Goal: Task Accomplishment & Management: Use online tool/utility

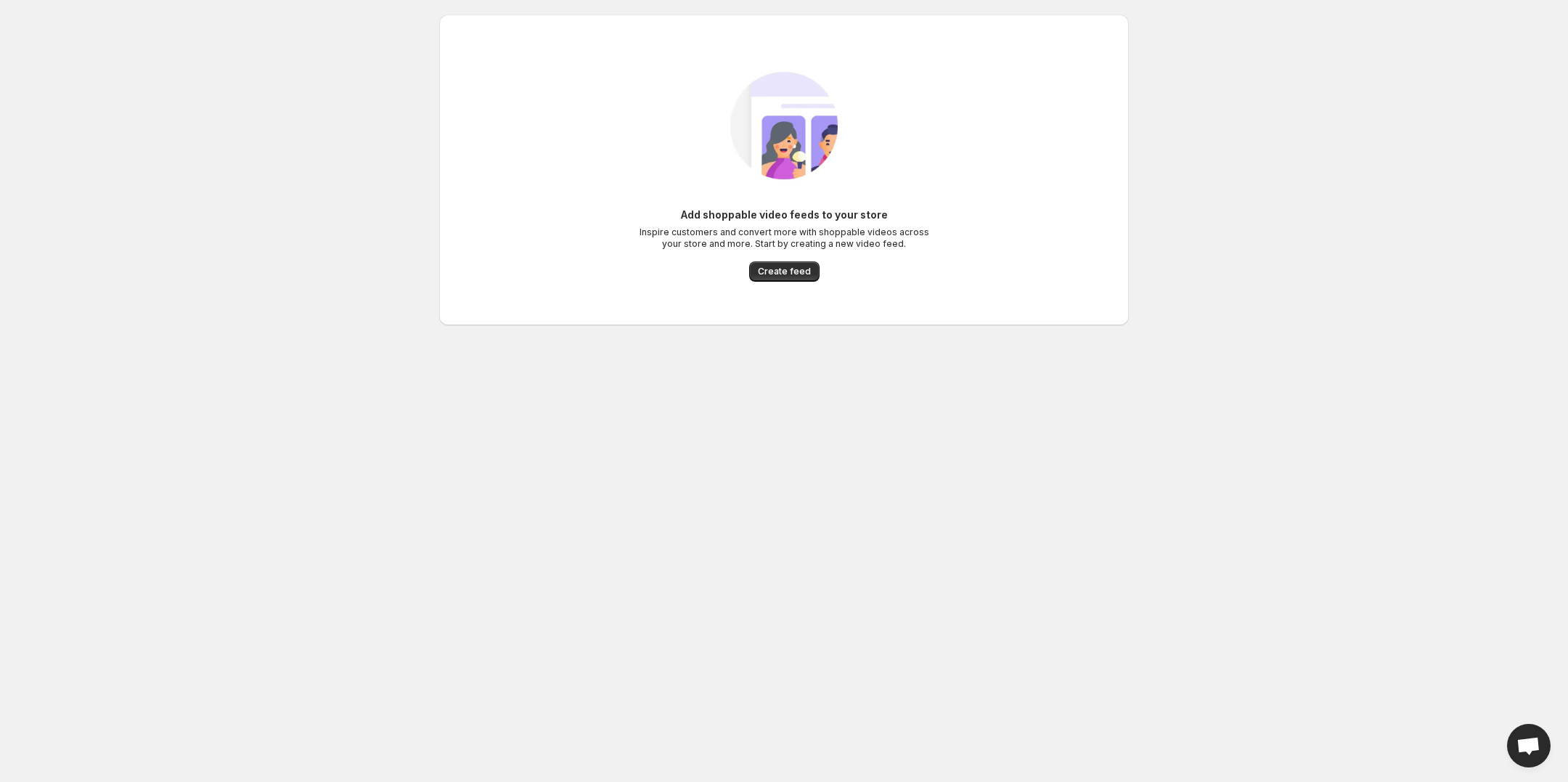
click at [786, 281] on div "Add shoppable video feeds to your store Inspire customers and convert more with…" at bounding box center [784, 170] width 667 height 253
click at [784, 273] on span "Create feed" at bounding box center [784, 271] width 53 height 12
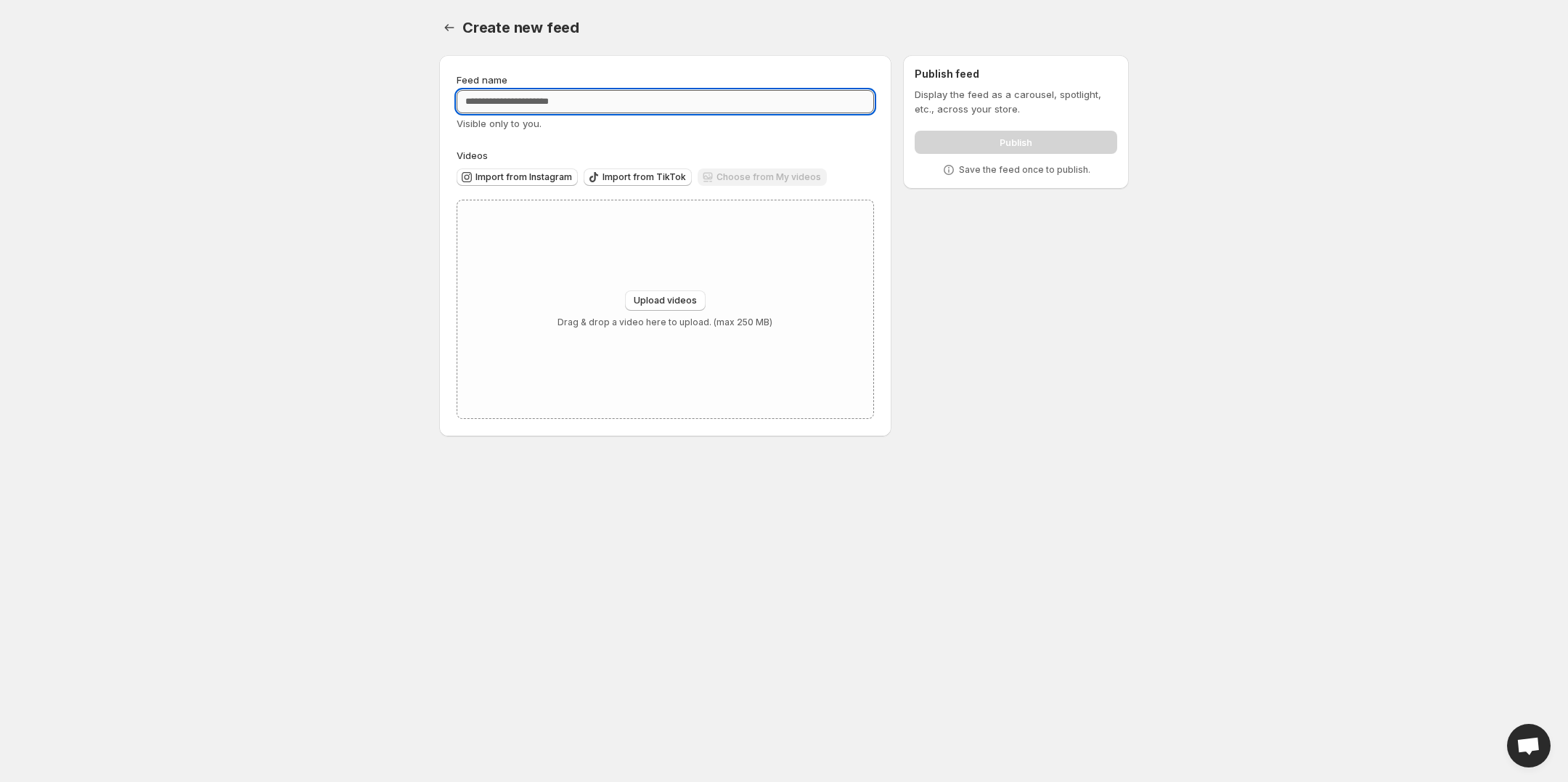
click at [626, 102] on input "Feed name" at bounding box center [666, 101] width 418 height 23
type input "*"
type input "**********"
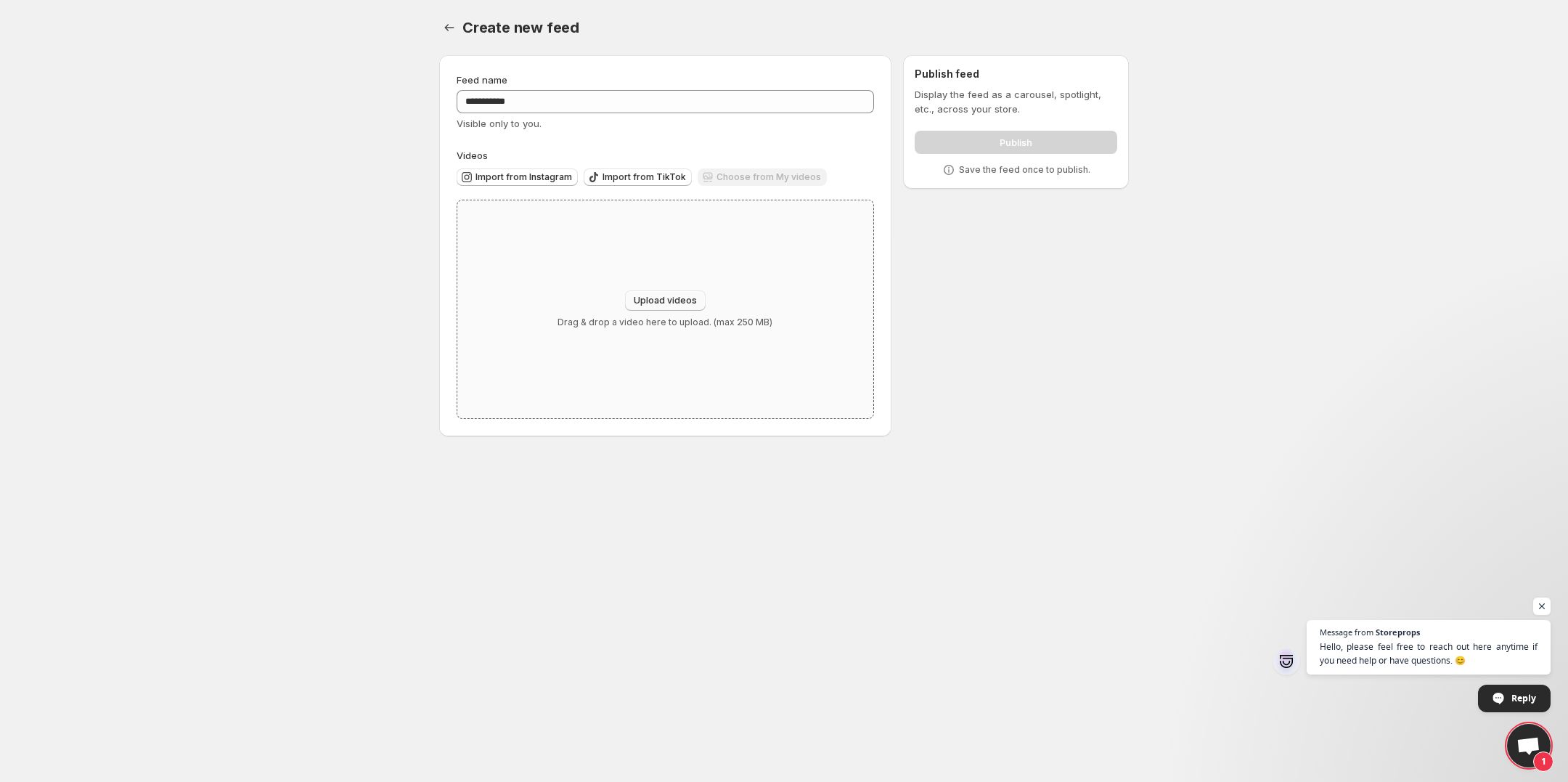
click at [648, 301] on span "Upload videos" at bounding box center [666, 300] width 63 height 12
type input "**********"
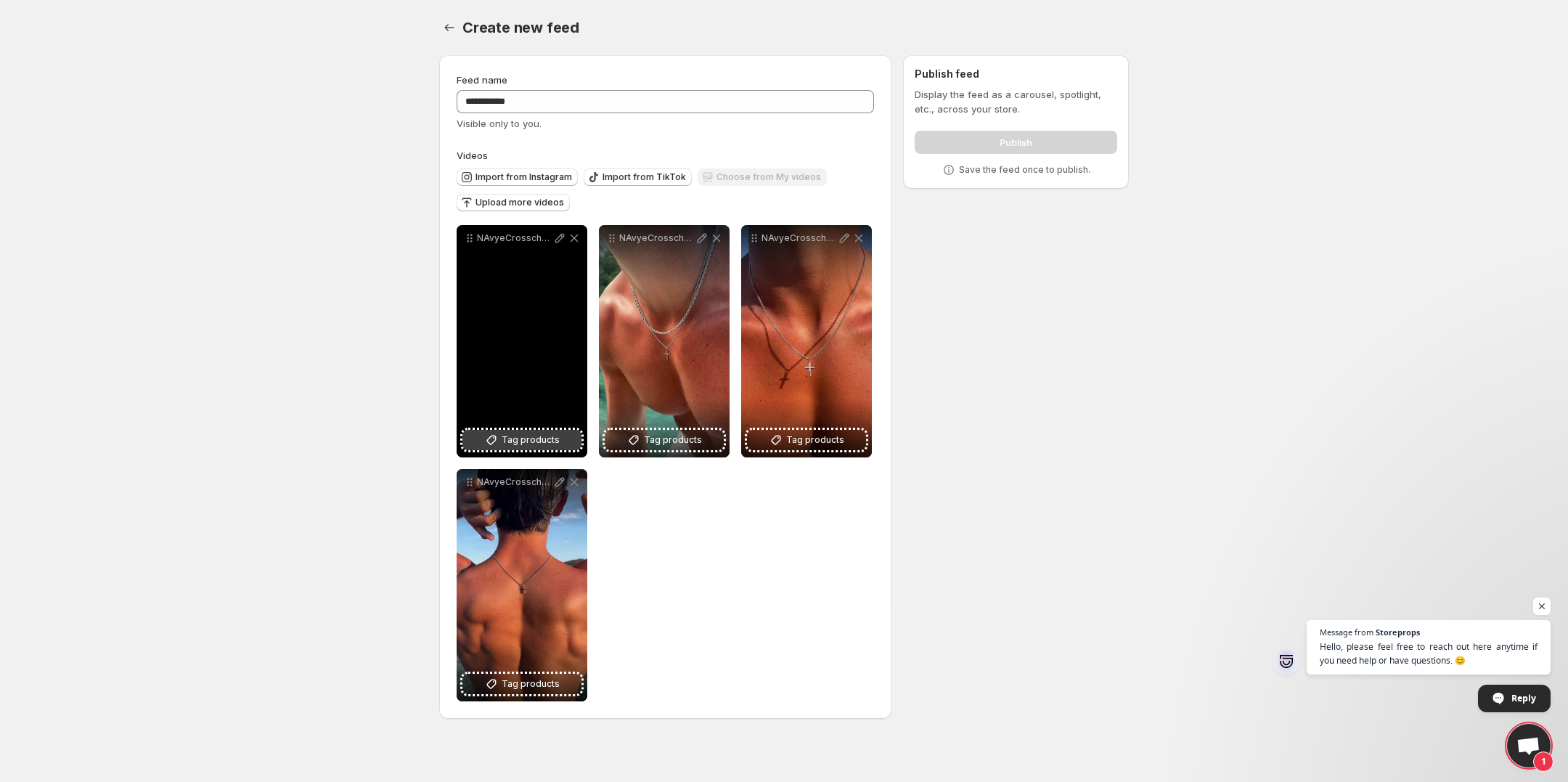
click at [519, 444] on span "Tag products" at bounding box center [530, 440] width 58 height 15
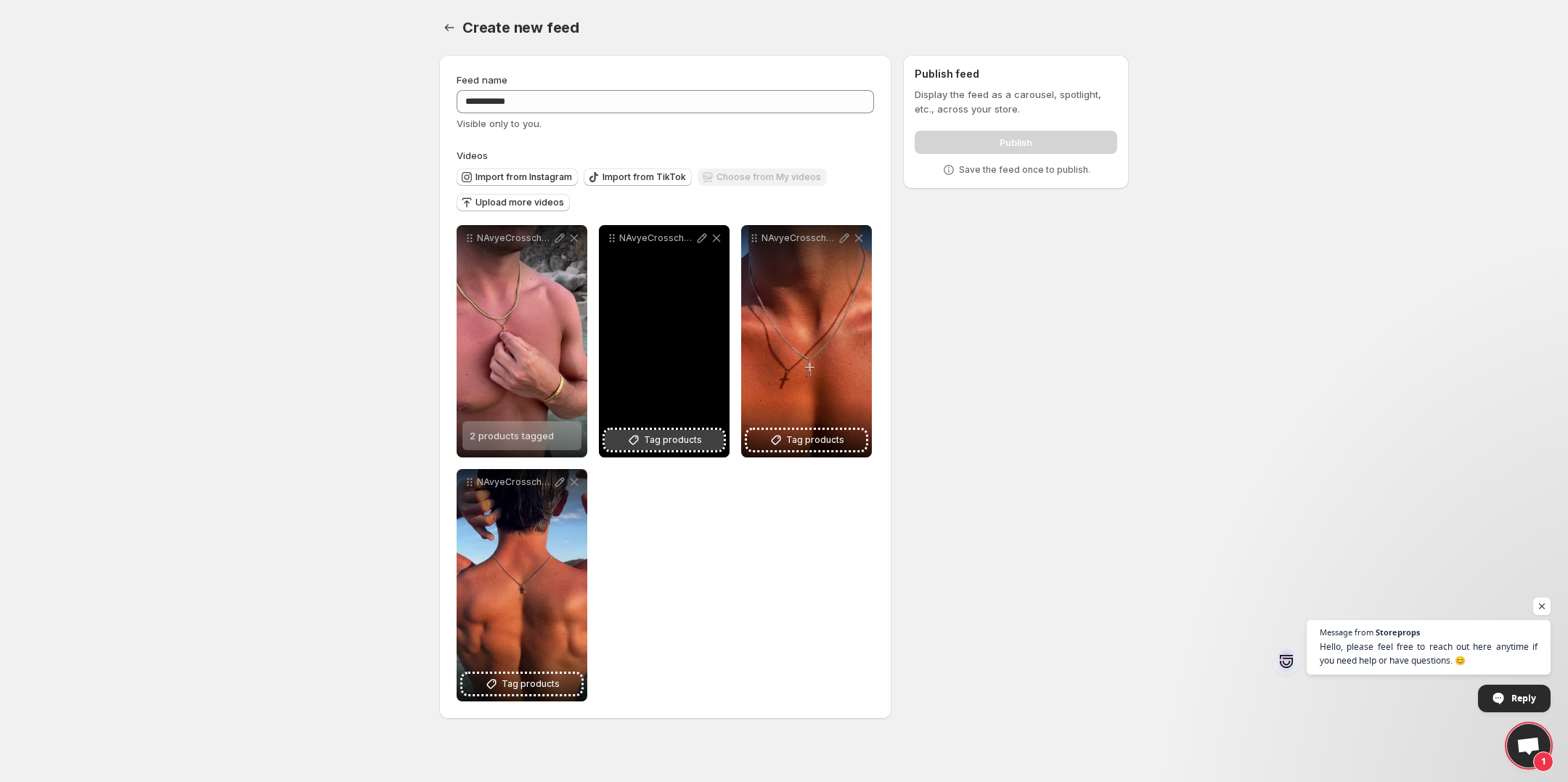
click at [648, 437] on span "Tag products" at bounding box center [673, 440] width 58 height 15
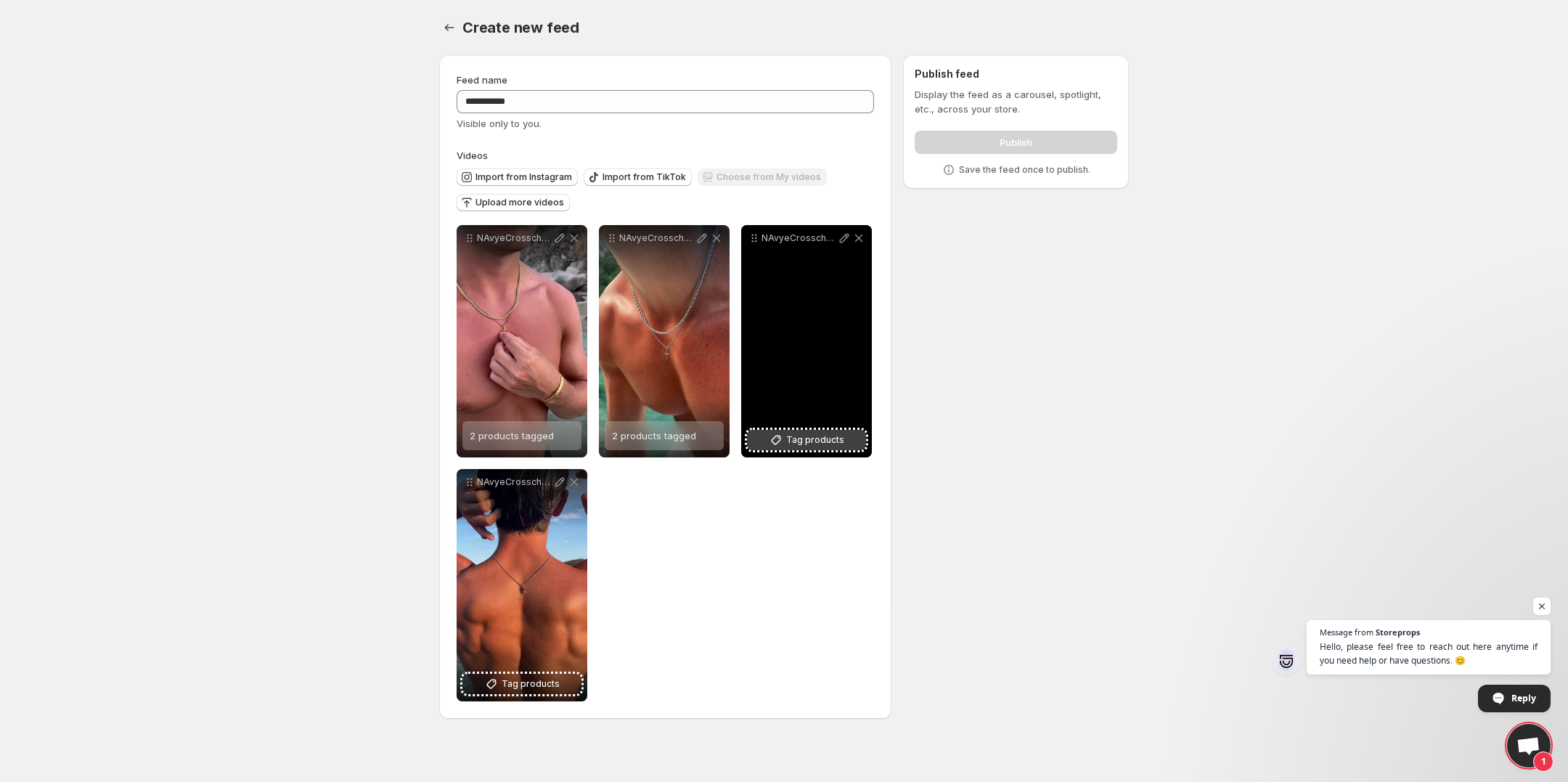
click at [799, 442] on span "Tag products" at bounding box center [815, 440] width 58 height 15
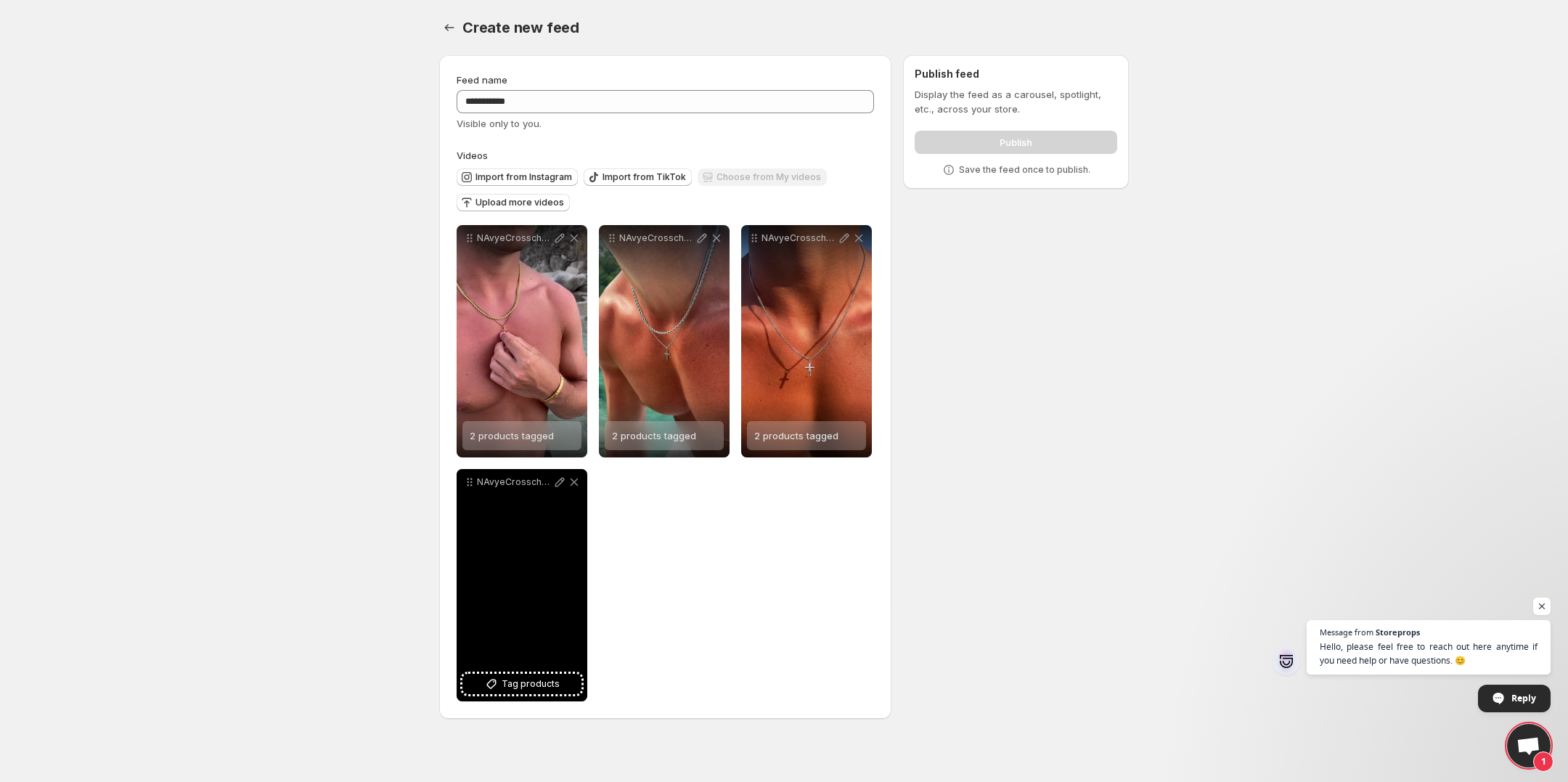
click at [494, 668] on div "NAvyeCrosschain1" at bounding box center [522, 585] width 131 height 232
click at [498, 675] on button "Tag products" at bounding box center [522, 684] width 119 height 20
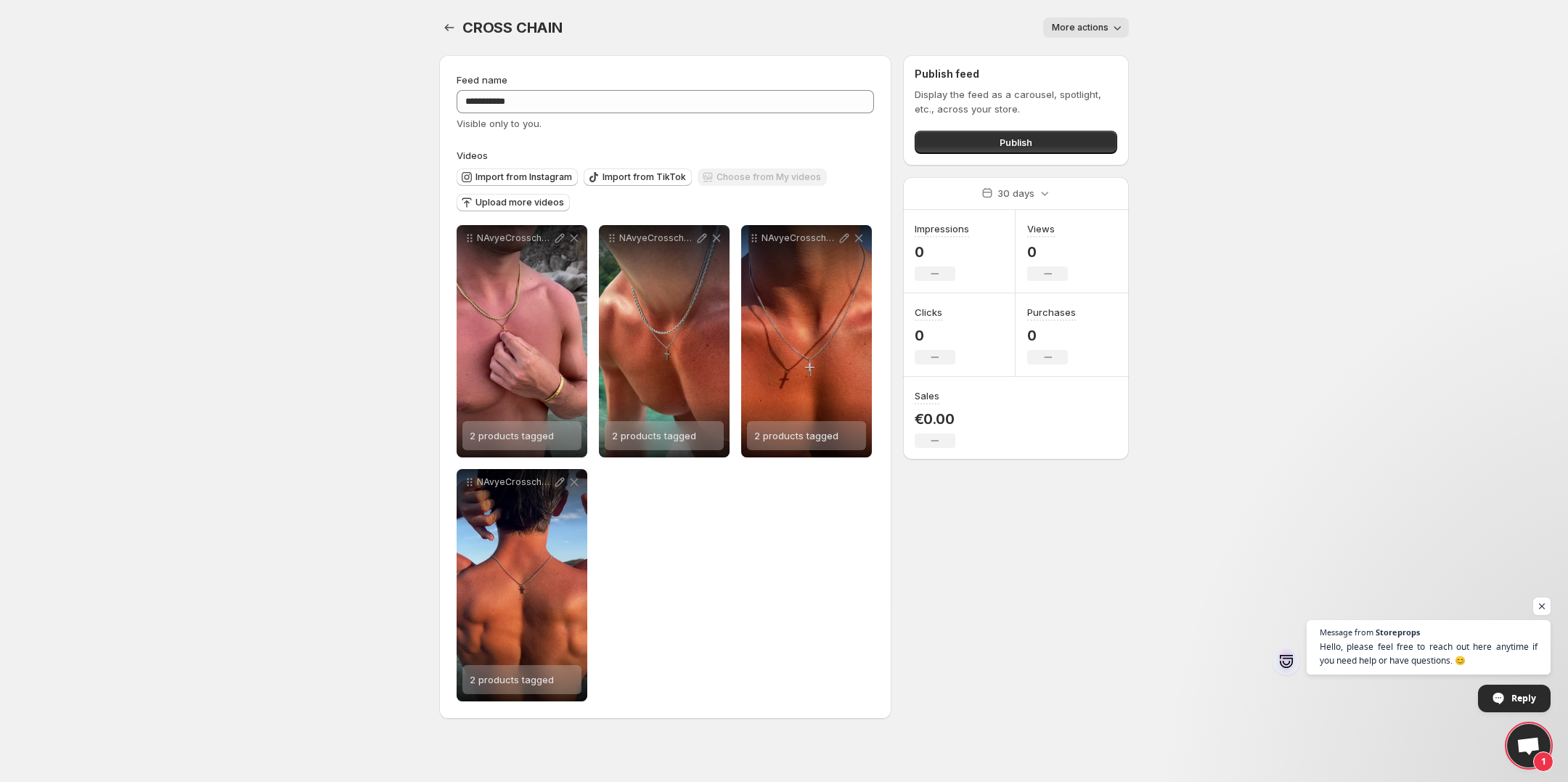
click at [978, 158] on div "Publish feed Display the feed as a carousel, spotlight, etc., across your store…" at bounding box center [1016, 110] width 226 height 111
click at [984, 146] on button "Publish" at bounding box center [1016, 142] width 202 height 23
click at [1035, 137] on button "Publish" at bounding box center [1016, 142] width 202 height 23
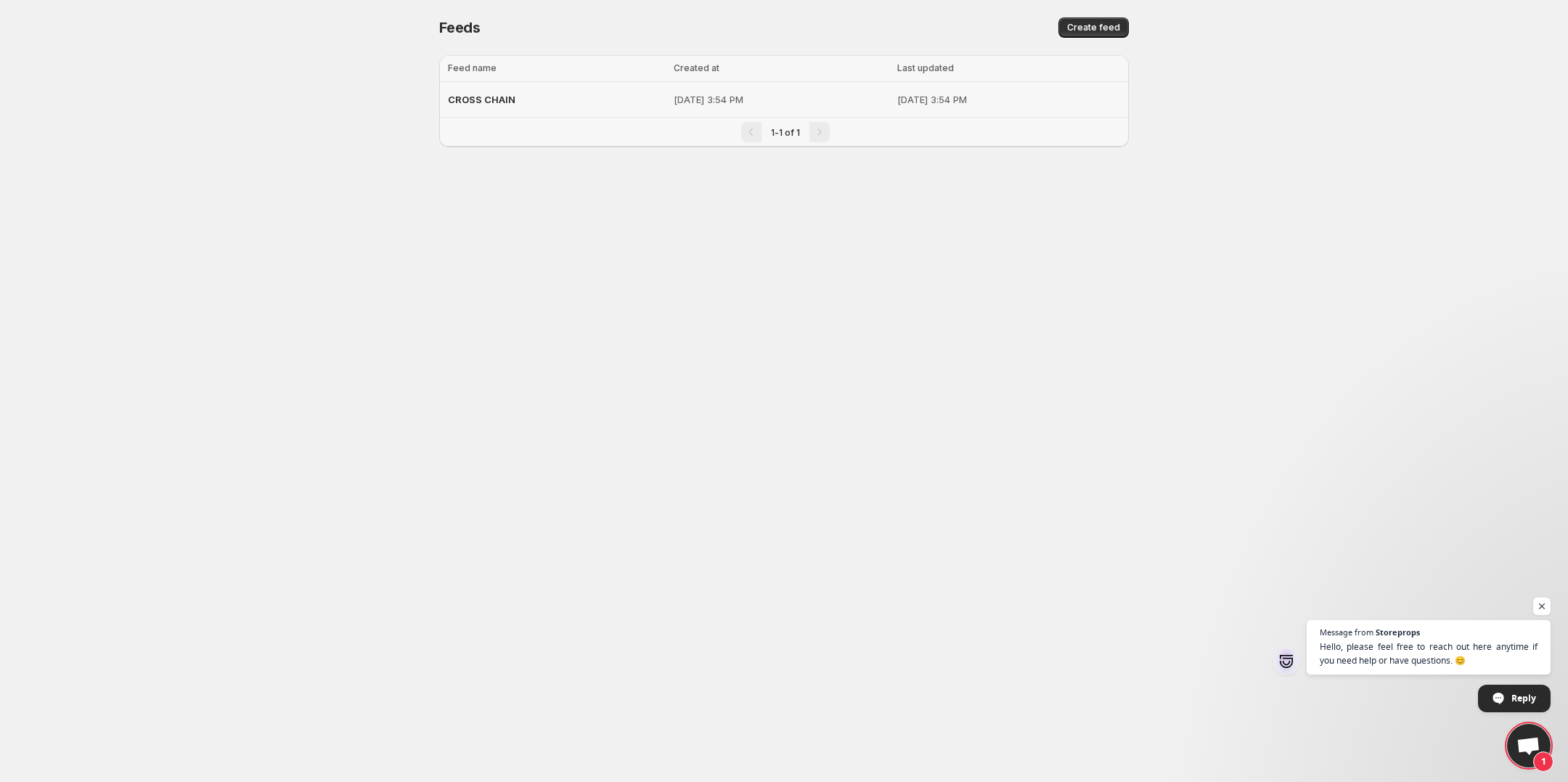
click at [848, 98] on p "[DATE] 3:54 PM" at bounding box center [781, 99] width 214 height 15
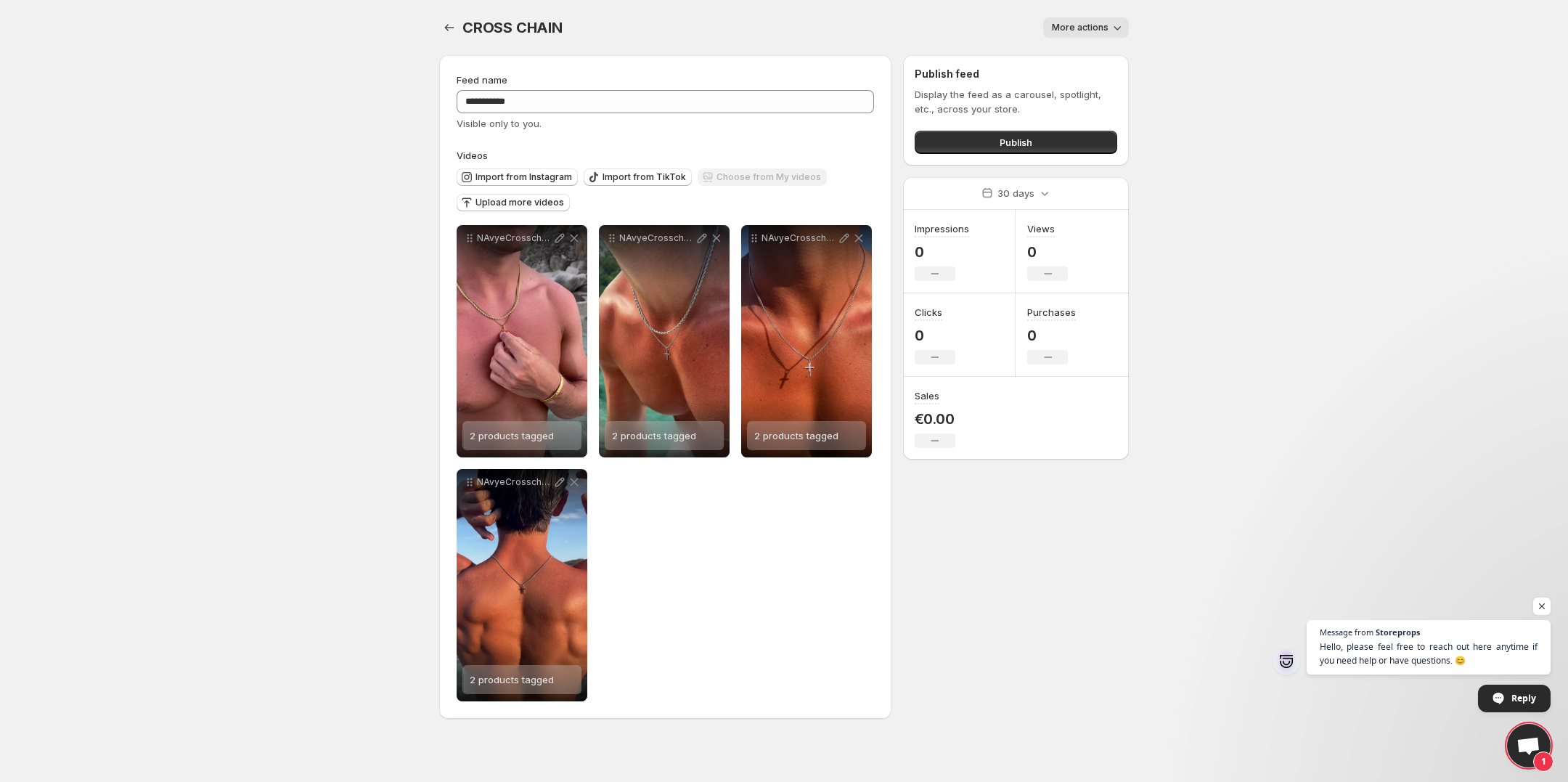
click at [1069, 37] on button "More actions" at bounding box center [1086, 28] width 85 height 20
click at [1050, 149] on button "Publish" at bounding box center [1016, 142] width 202 height 23
click at [444, 35] on button "Settings" at bounding box center [449, 28] width 20 height 20
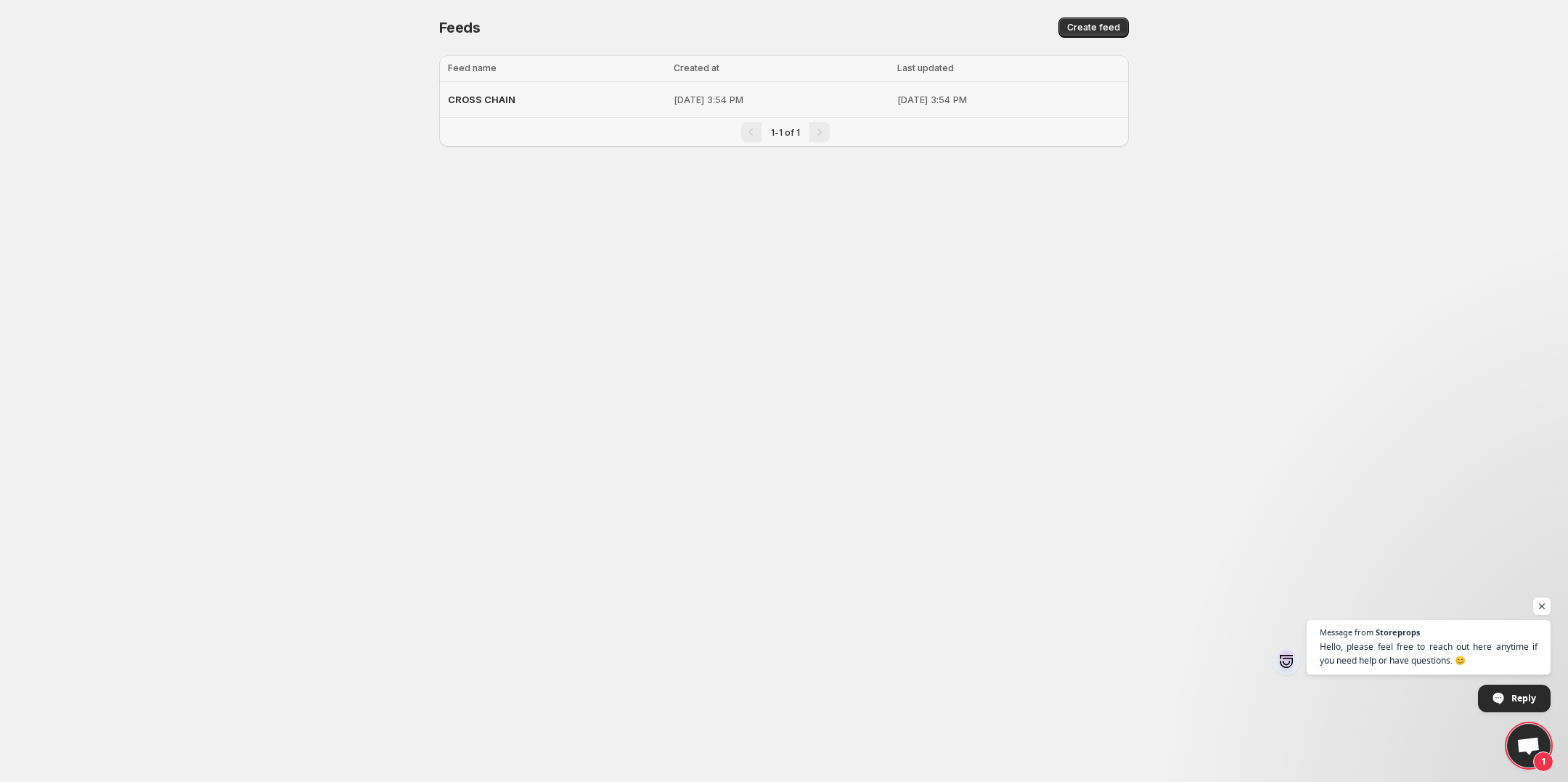
click at [758, 101] on p "[DATE] 3:54 PM" at bounding box center [781, 99] width 214 height 15
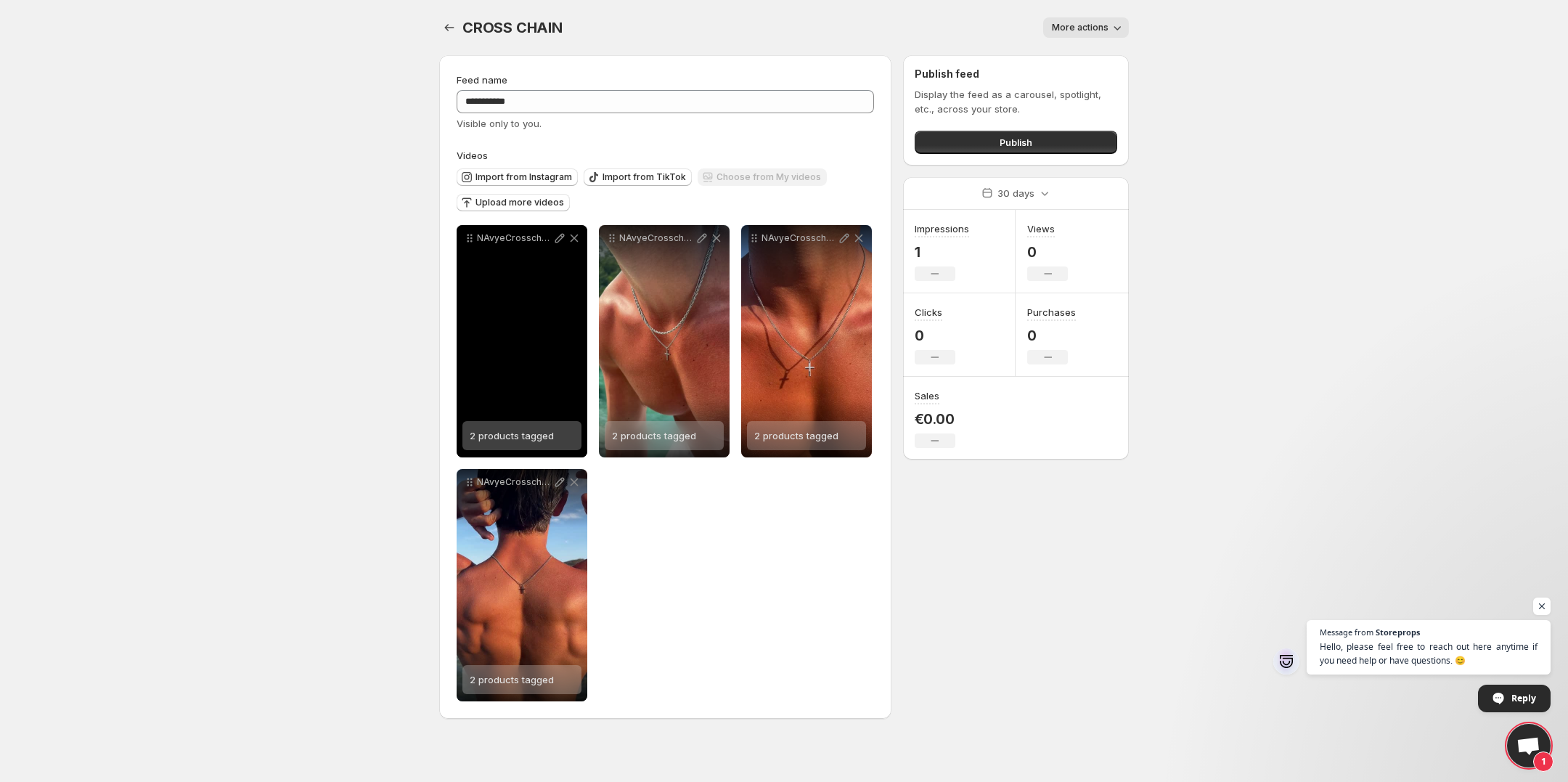
click at [510, 441] on span "2 products tagged" at bounding box center [512, 436] width 84 height 12
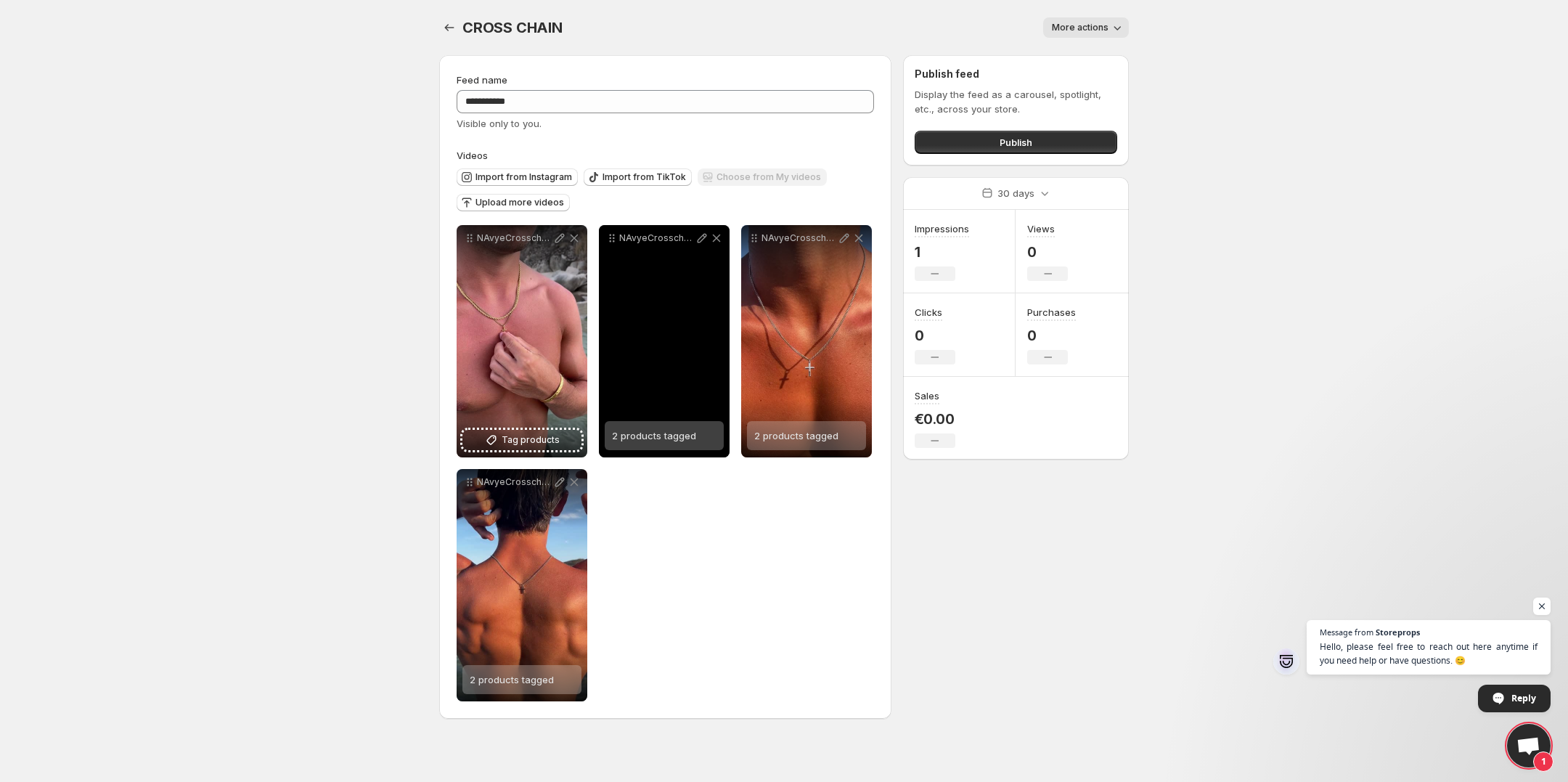
click at [665, 446] on div "2 products tagged" at bounding box center [654, 436] width 84 height 29
click at [672, 441] on span "Tag products" at bounding box center [673, 440] width 58 height 15
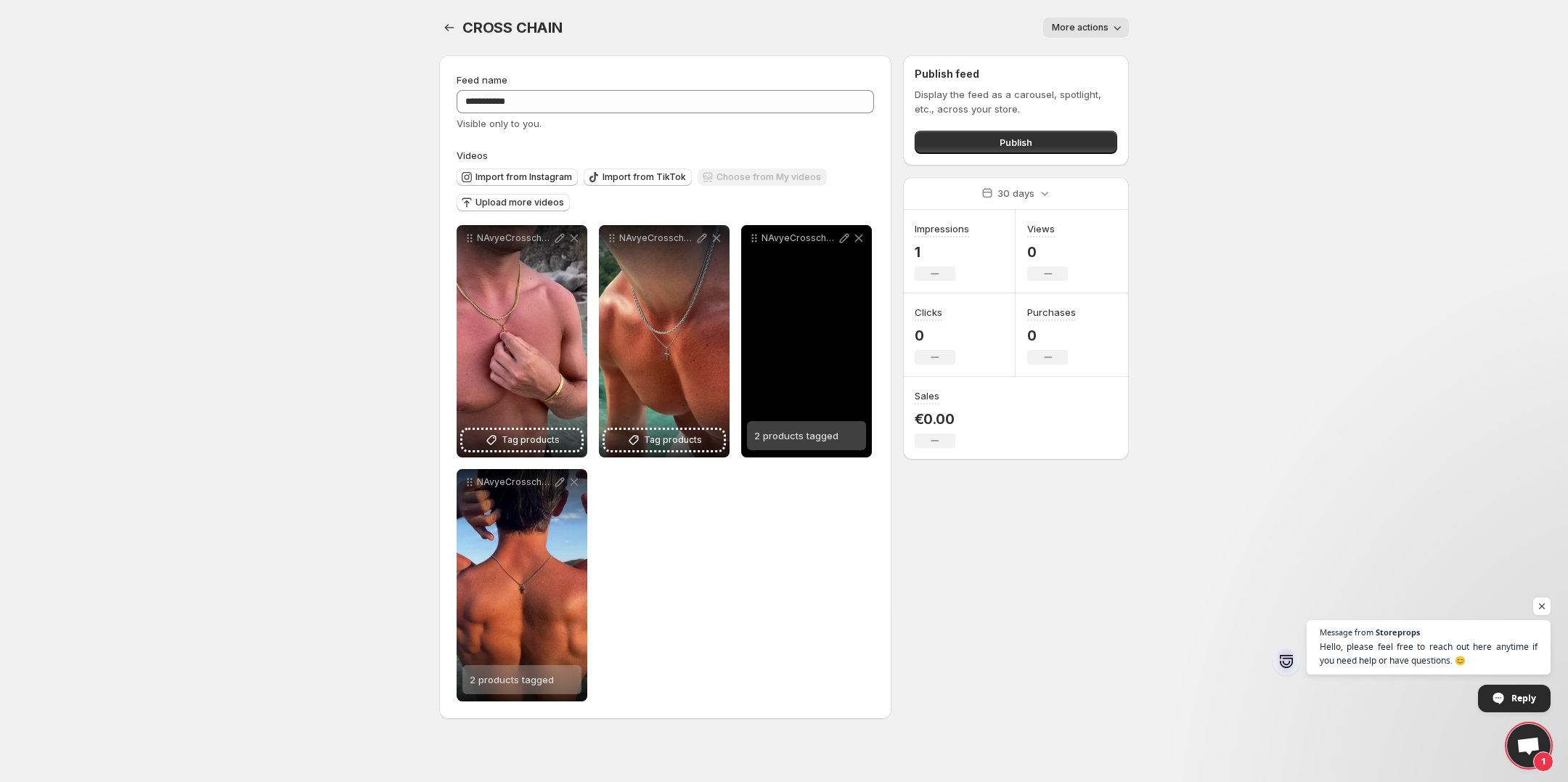
click at [792, 441] on span "2 products tagged" at bounding box center [796, 436] width 84 height 12
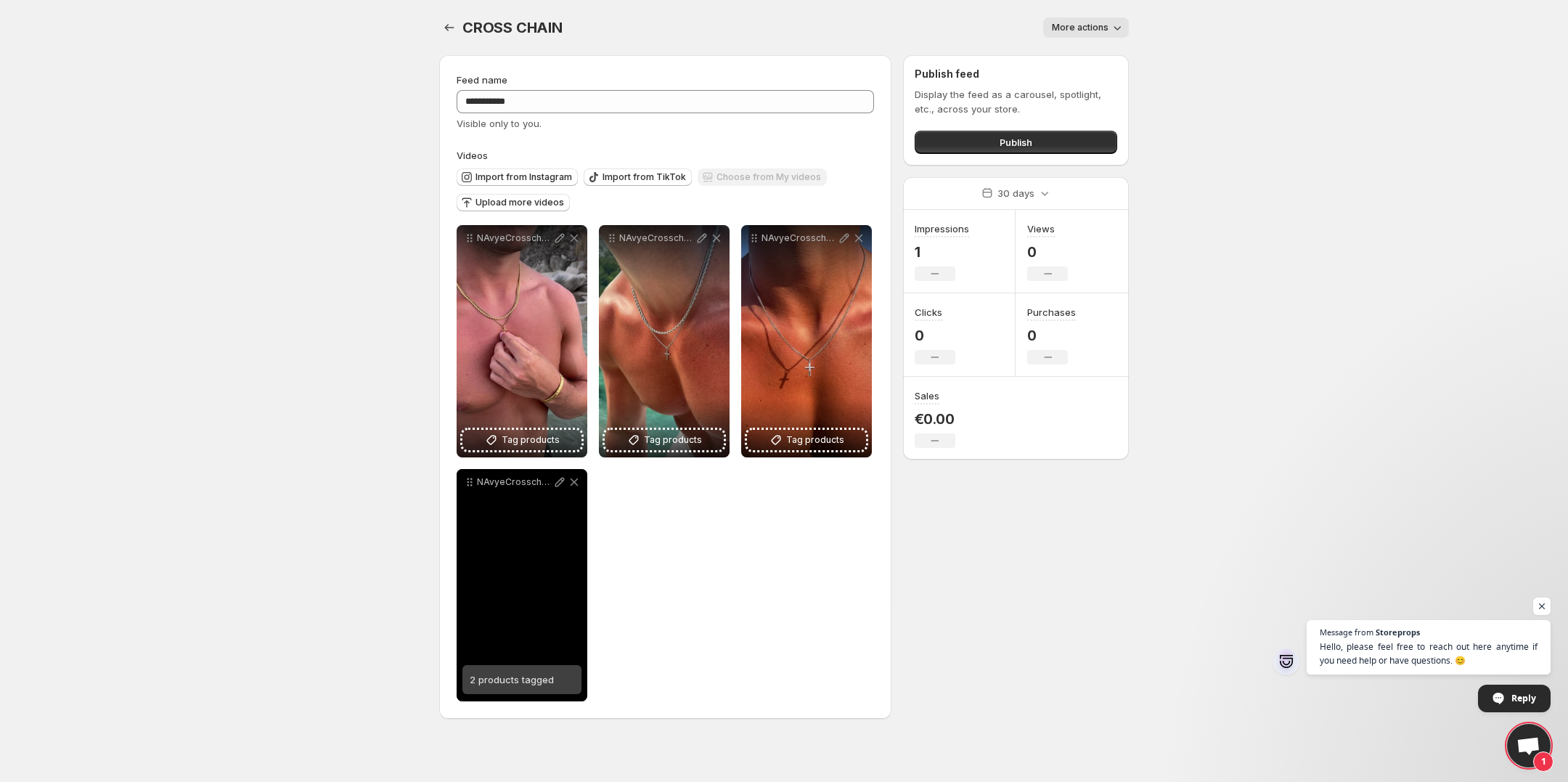
click at [527, 678] on span "2 products tagged" at bounding box center [512, 680] width 84 height 12
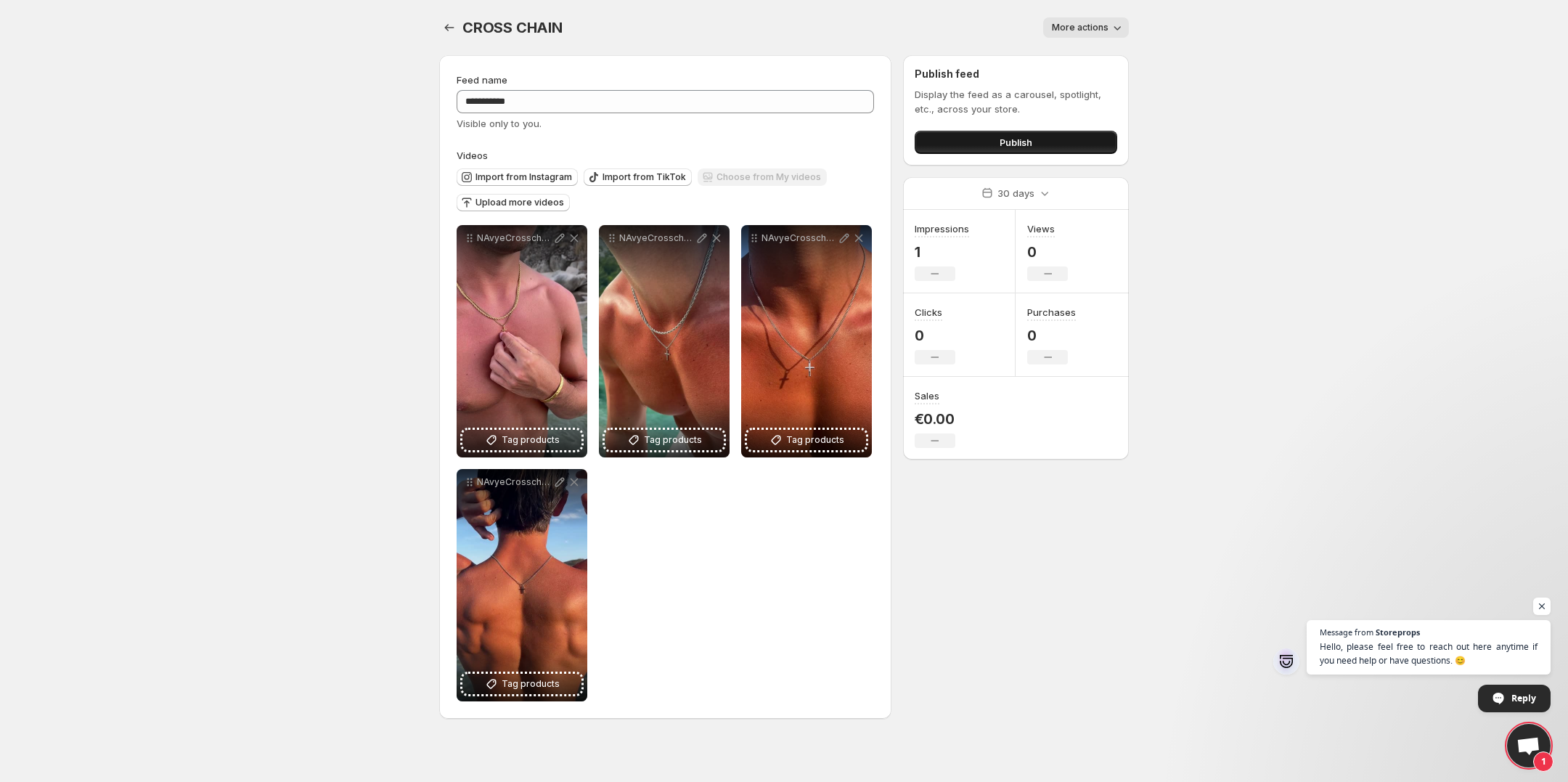
click at [1014, 141] on span "Publish" at bounding box center [1016, 142] width 32 height 15
click at [998, 128] on div "Publish" at bounding box center [1016, 138] width 202 height 29
click at [1003, 141] on span "Publish" at bounding box center [1016, 142] width 32 height 15
